Goal: Information Seeking & Learning: Learn about a topic

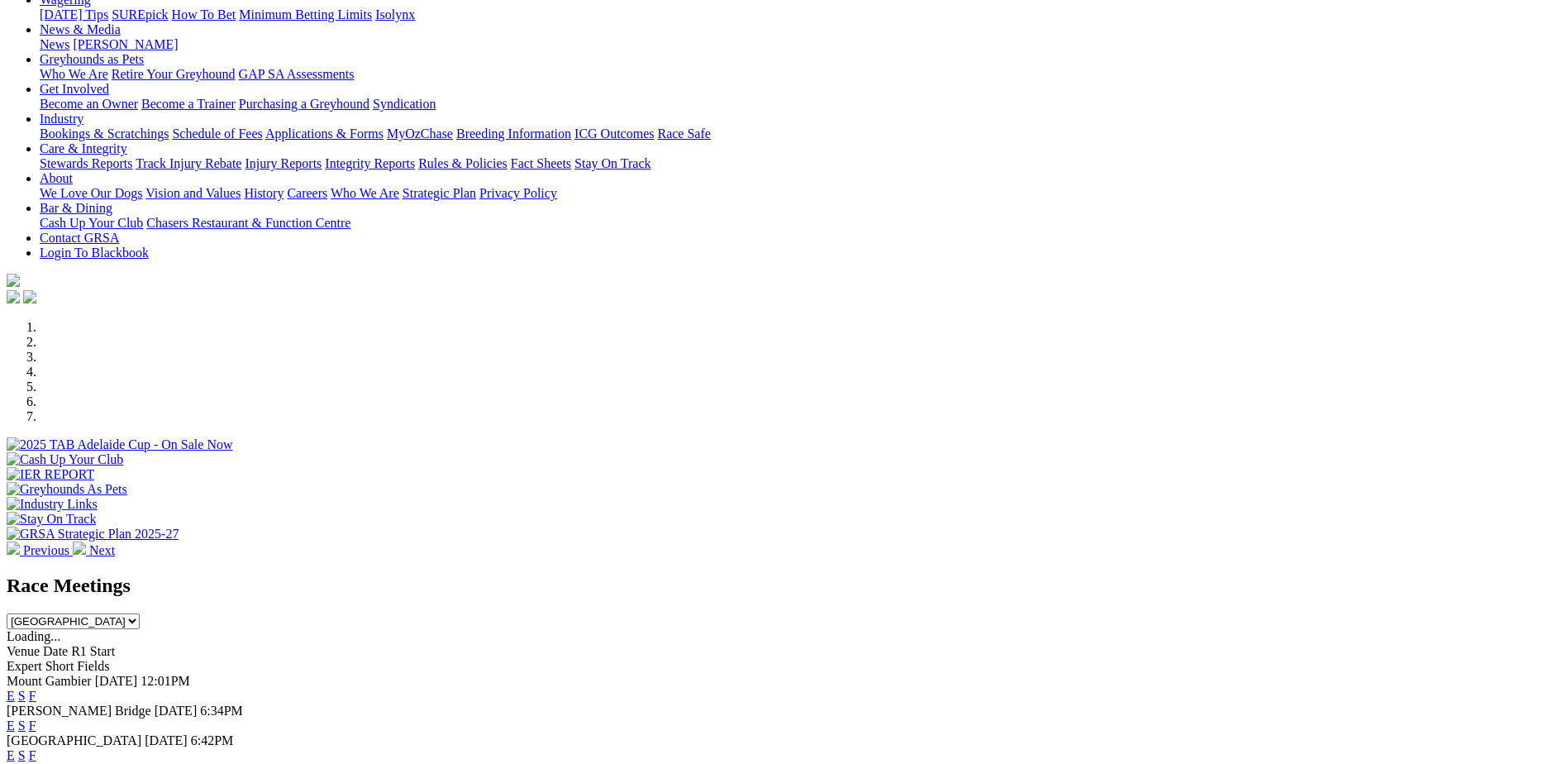
scroll to position [289, 0]
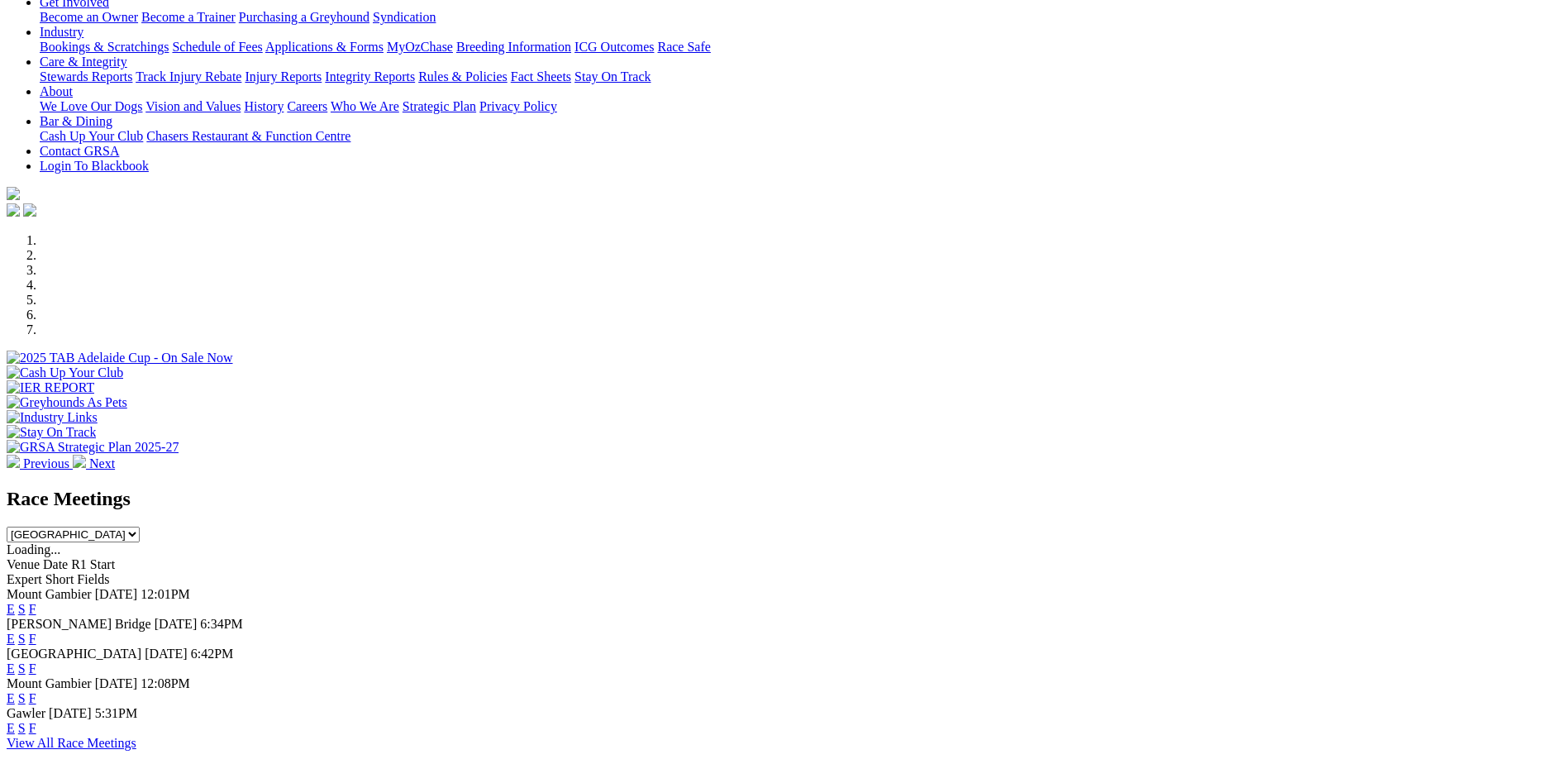
click at [37, 721] on link "F" at bounding box center [32, 728] width 7 height 14
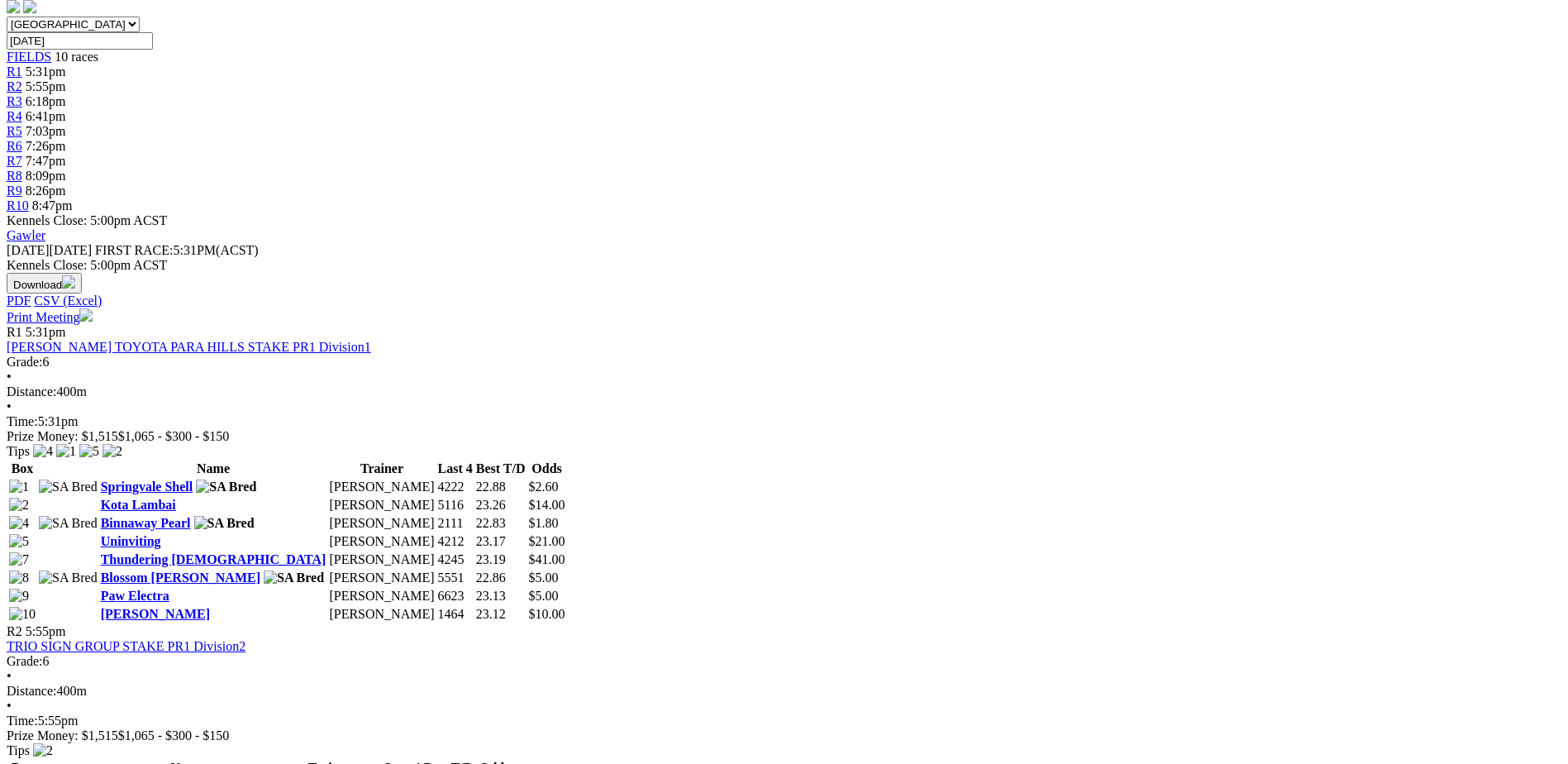
scroll to position [538, 0]
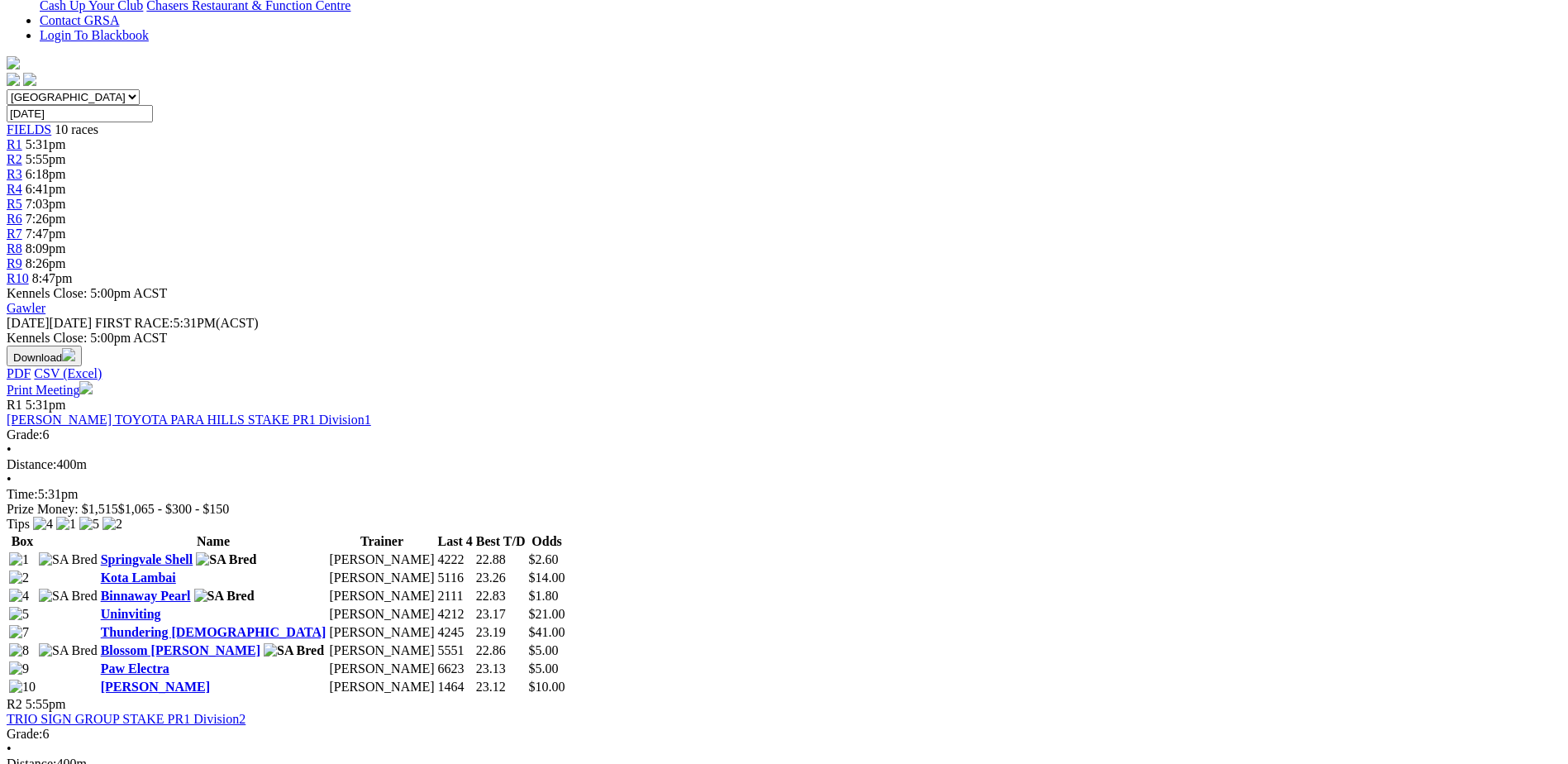
scroll to position [516, 0]
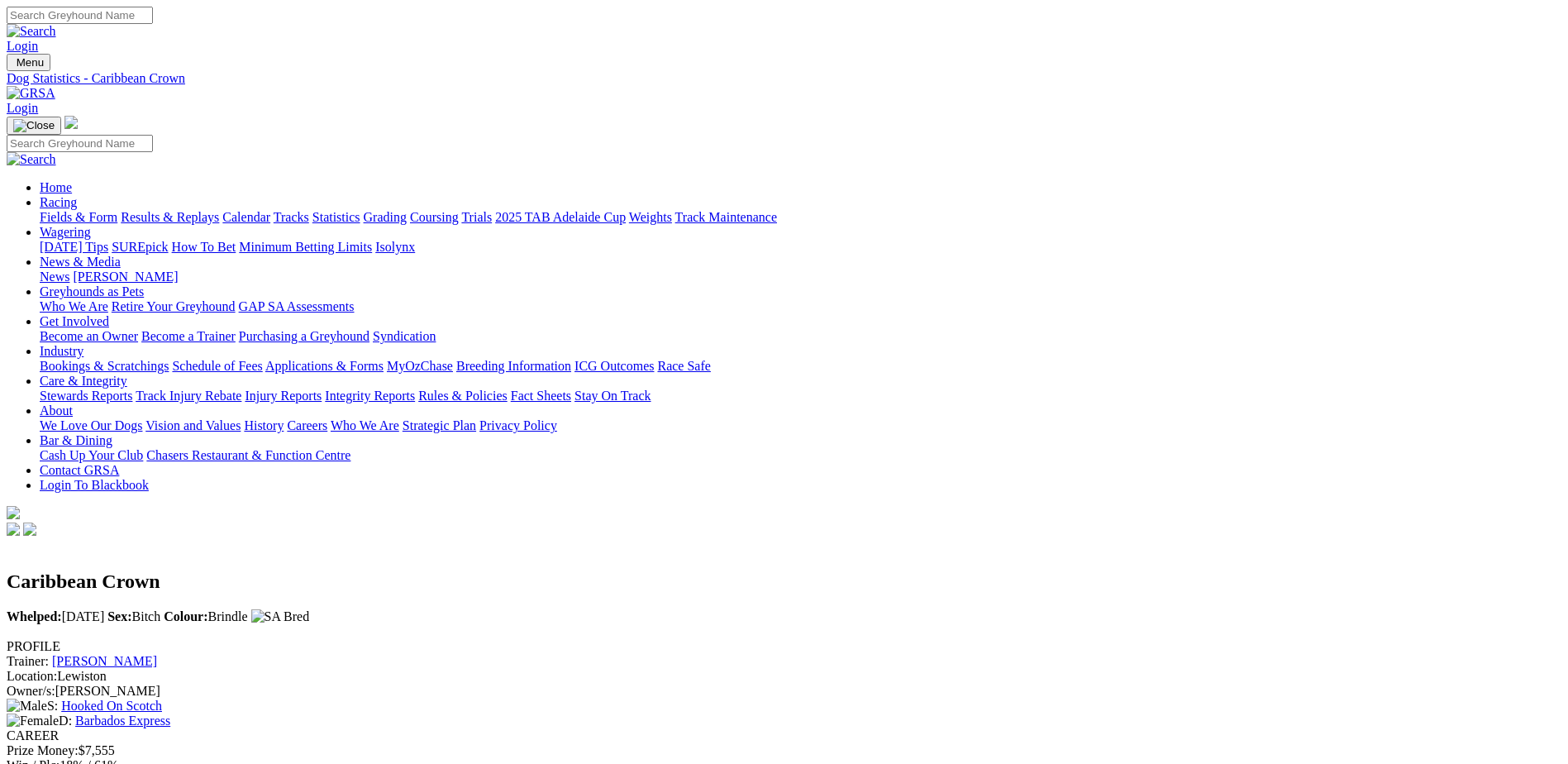
click at [170, 713] on link "Barbados Express" at bounding box center [122, 720] width 95 height 14
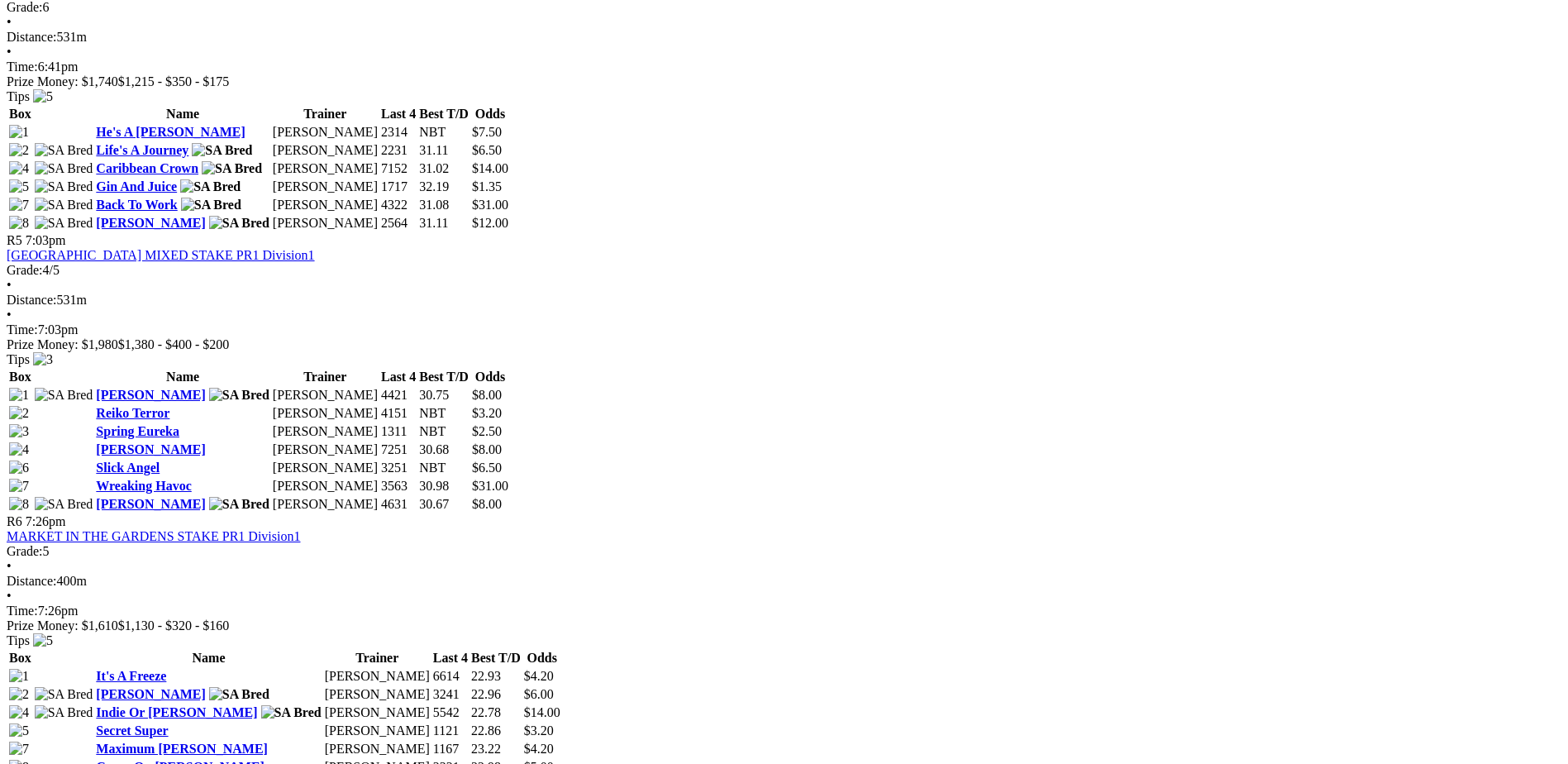
scroll to position [1674, 0]
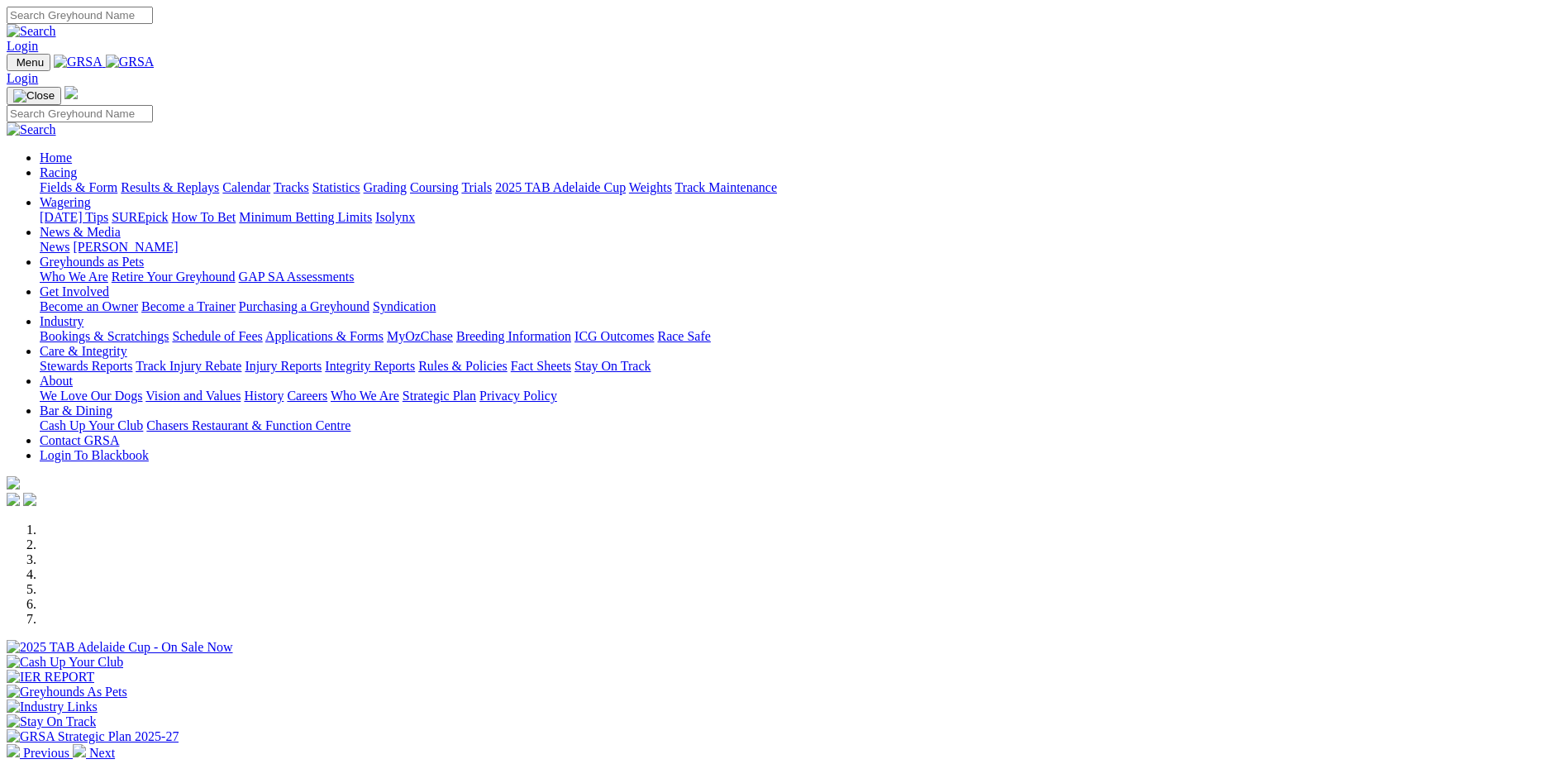
scroll to position [289, 0]
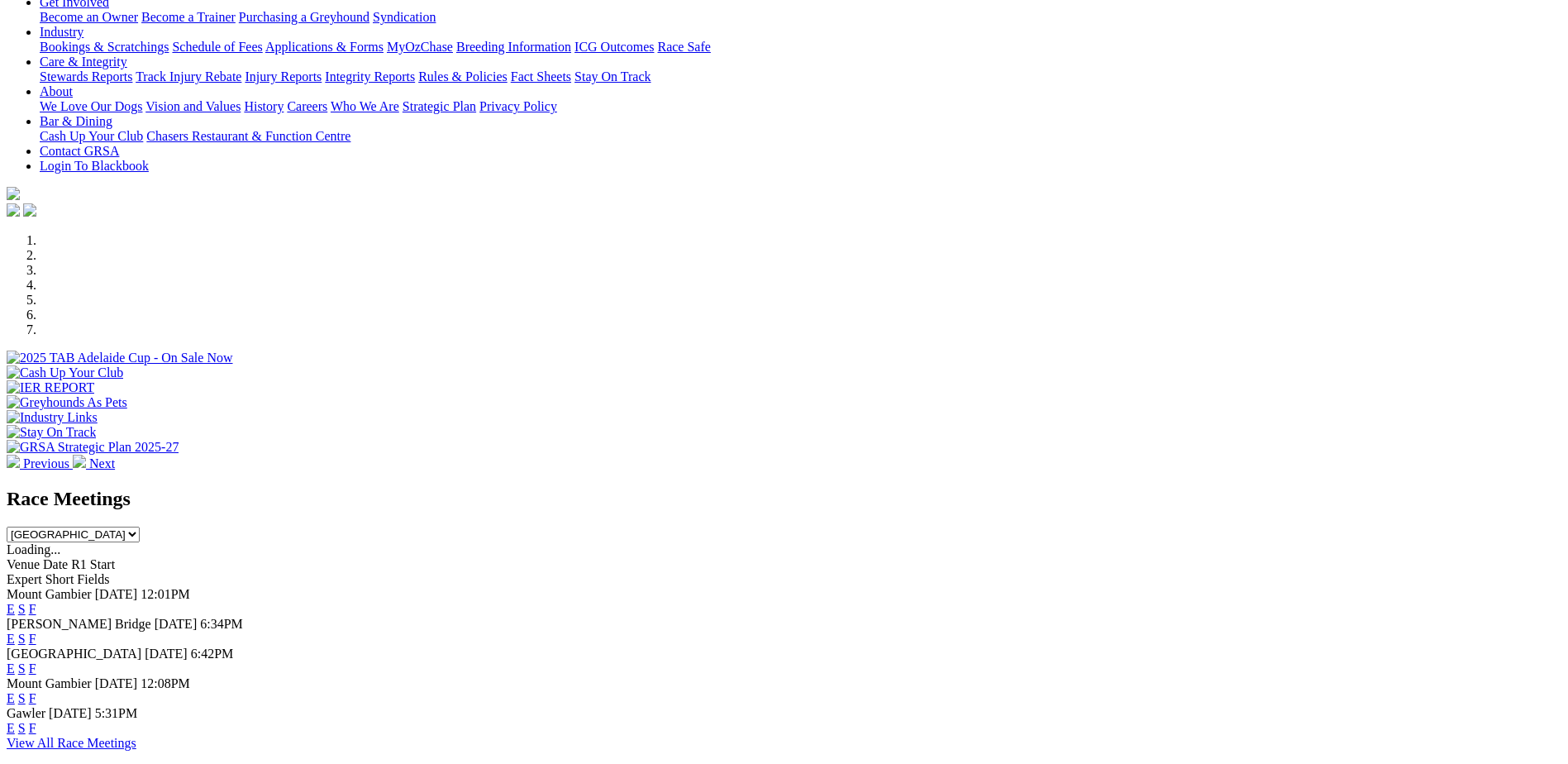
click at [37, 662] on link "F" at bounding box center [32, 669] width 7 height 14
